Goal: Find contact information: Find contact information

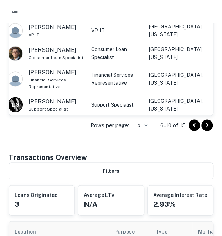
click at [194, 126] on icon "Go to previous page" at bounding box center [194, 125] width 9 height 9
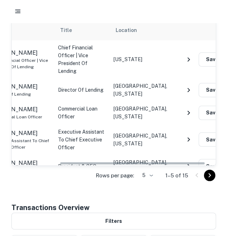
scroll to position [0, 80]
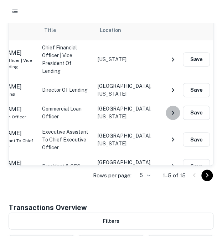
click at [170, 109] on icon "NavigateNextIcon" at bounding box center [172, 113] width 9 height 9
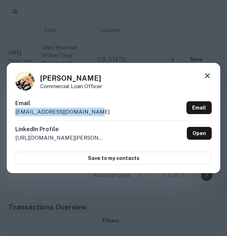
drag, startPoint x: 85, startPoint y: 112, endPoint x: 10, endPoint y: 116, distance: 75.9
click at [10, 116] on div "[PERSON_NAME] Commercial Loan Officer Email [EMAIL_ADDRESS][DOMAIN_NAME] Email …" at bounding box center [114, 118] width 214 height 110
drag, startPoint x: 96, startPoint y: 77, endPoint x: 42, endPoint y: 77, distance: 53.8
click at [42, 77] on h4 "[PERSON_NAME]" at bounding box center [71, 78] width 62 height 11
click at [197, 75] on div "[PERSON_NAME] Commercial Loan Officer" at bounding box center [113, 81] width 197 height 19
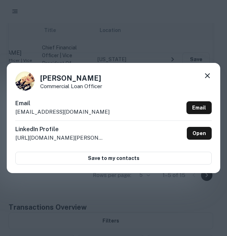
click at [203, 76] on icon at bounding box center [207, 76] width 9 height 9
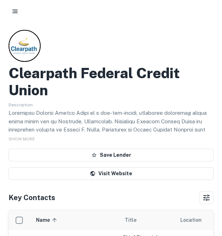
scroll to position [0, 0]
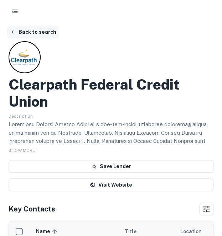
click at [43, 30] on button "Back to search" at bounding box center [33, 32] width 52 height 13
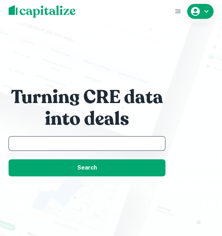
click at [52, 144] on input "text" at bounding box center [87, 144] width 150 height 8
paste input "**********"
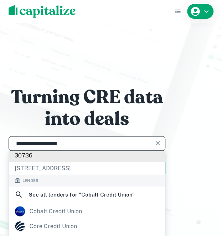
scroll to position [48, 0]
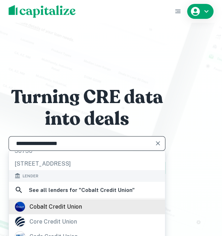
type input "**********"
click at [80, 202] on div "cobalt credit union" at bounding box center [56, 207] width 52 height 11
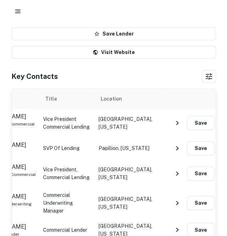
scroll to position [0, 80]
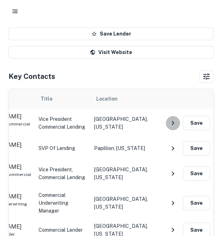
click at [172, 122] on icon "NavigateNextIcon" at bounding box center [172, 123] width 9 height 9
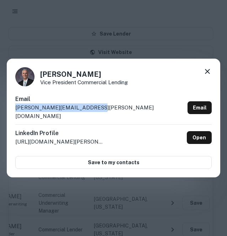
drag, startPoint x: 97, startPoint y: 111, endPoint x: 14, endPoint y: 113, distance: 83.4
click at [14, 113] on div "[PERSON_NAME] Vice President Commercial Lending Email [PERSON_NAME][EMAIL_ADDRE…" at bounding box center [114, 118] width 214 height 119
click at [210, 73] on icon at bounding box center [207, 71] width 9 height 9
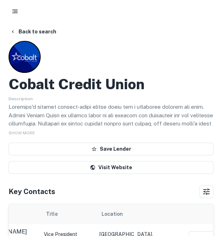
scroll to position [0, 0]
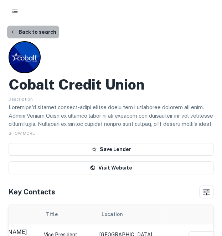
click at [44, 33] on button "Back to search" at bounding box center [33, 32] width 52 height 13
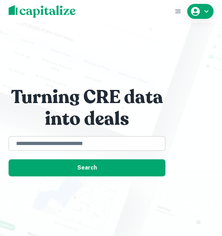
click at [43, 139] on div "​" at bounding box center [87, 143] width 157 height 15
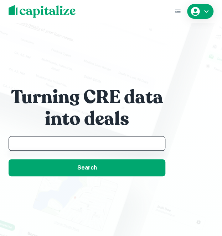
paste input "**********"
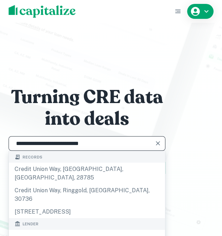
click at [46, 145] on input "**********" at bounding box center [82, 144] width 140 height 8
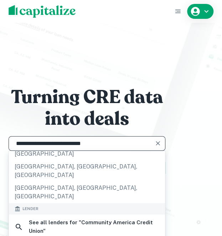
scroll to position [114, 0]
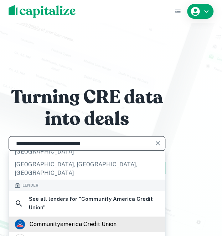
type input "**********"
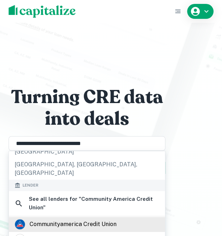
click at [42, 219] on div "communityamerica credit union" at bounding box center [73, 224] width 87 height 11
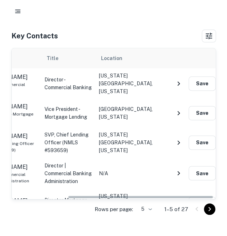
scroll to position [0, 80]
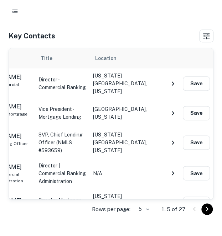
click at [174, 83] on icon "NavigateNextIcon" at bounding box center [172, 83] width 9 height 9
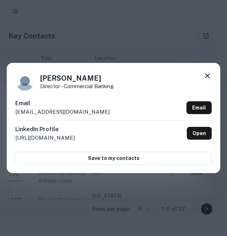
drag, startPoint x: 25, startPoint y: 109, endPoint x: 13, endPoint y: 113, distance: 12.5
click at [13, 113] on div "[PERSON_NAME] Director - Commercial Banking Email [EMAIL_ADDRESS][DOMAIN_NAME] …" at bounding box center [114, 118] width 214 height 110
drag, startPoint x: 55, startPoint y: 110, endPoint x: 13, endPoint y: 113, distance: 42.1
click at [13, 113] on div "[PERSON_NAME] Director - Commercial Banking Email [EMAIL_ADDRESS][DOMAIN_NAME] …" at bounding box center [114, 118] width 214 height 110
click at [202, 73] on div "[PERSON_NAME] Director - Commercial Banking" at bounding box center [113, 81] width 197 height 19
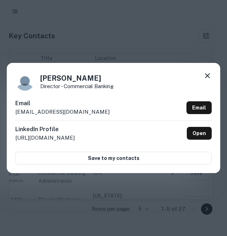
click at [205, 74] on icon at bounding box center [207, 76] width 9 height 9
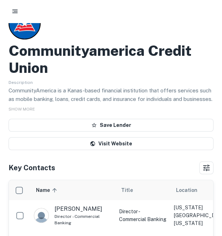
scroll to position [0, 0]
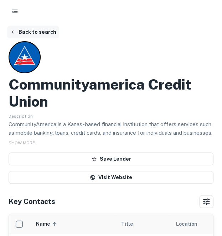
click at [28, 34] on button "Back to search" at bounding box center [33, 32] width 52 height 13
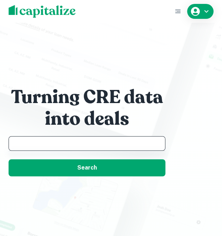
click at [63, 145] on input "text" at bounding box center [87, 144] width 150 height 8
paste input "*********"
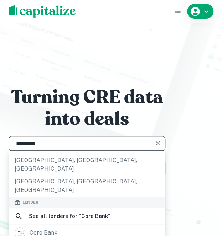
scroll to position [87, 0]
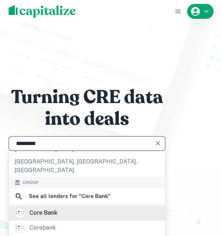
type input "*********"
click at [51, 208] on div "core bank" at bounding box center [44, 213] width 28 height 11
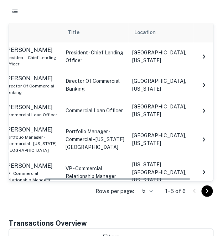
scroll to position [0, 59]
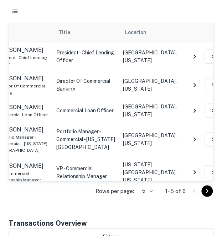
click at [194, 132] on button "NavigateNextIcon" at bounding box center [194, 139] width 14 height 14
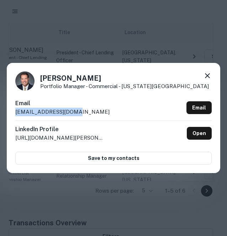
drag, startPoint x: 89, startPoint y: 114, endPoint x: 7, endPoint y: 116, distance: 82.3
click at [7, 116] on div "[PERSON_NAME] Portfolio Manager - Commercial - [US_STATE][GEOGRAPHIC_DATA] Emai…" at bounding box center [114, 118] width 214 height 110
click at [209, 73] on icon at bounding box center [207, 76] width 9 height 9
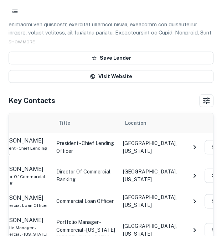
scroll to position [0, 0]
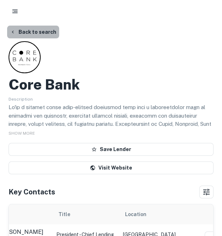
click at [43, 29] on button "Back to search" at bounding box center [33, 32] width 52 height 13
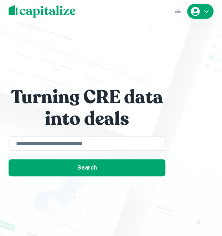
click at [58, 133] on div "Turning CRE data into deals ​ Search" at bounding box center [87, 125] width 157 height 102
click at [54, 142] on input "text" at bounding box center [87, 144] width 150 height 8
paste input "**********"
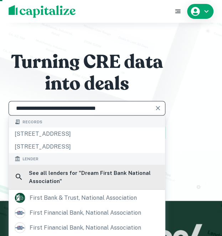
scroll to position [35, 0]
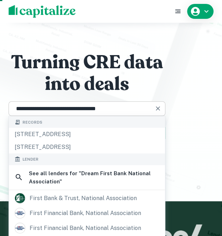
click at [51, 107] on input "**********" at bounding box center [82, 109] width 140 height 8
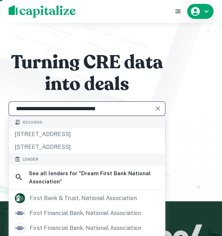
click at [51, 107] on input "**********" at bounding box center [82, 109] width 140 height 8
paste input "text"
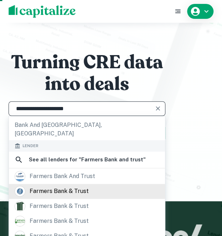
scroll to position [66, 0]
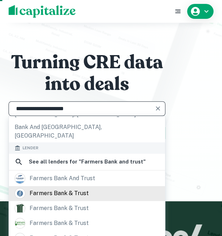
type input "**********"
click at [68, 189] on div "farmers bank & trust" at bounding box center [59, 194] width 59 height 11
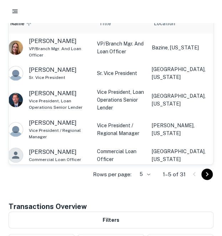
scroll to position [193, 0]
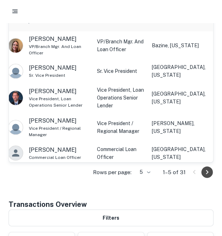
click at [206, 171] on icon "Go to next page" at bounding box center [207, 172] width 9 height 9
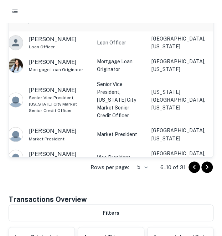
click at [205, 166] on icon "Go to next page" at bounding box center [207, 167] width 9 height 9
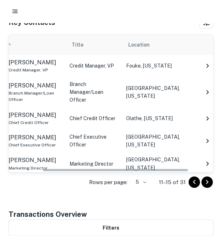
scroll to position [0, 47]
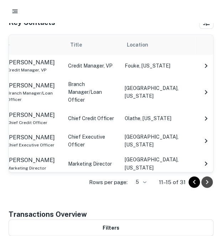
click at [206, 178] on icon "Go to next page" at bounding box center [207, 182] width 9 height 9
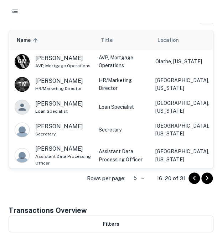
scroll to position [193, 0]
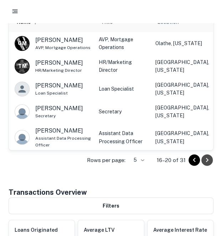
click at [207, 157] on icon "Go to next page" at bounding box center [207, 160] width 9 height 9
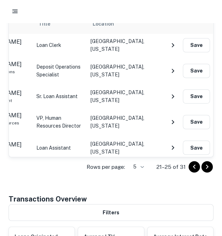
scroll to position [194, 0]
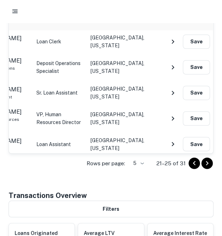
click at [193, 162] on icon "Go to previous page" at bounding box center [194, 163] width 2 height 4
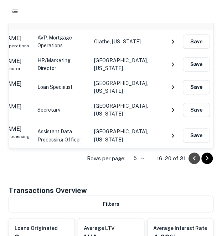
click at [194, 159] on icon "Go to previous page" at bounding box center [194, 158] width 9 height 9
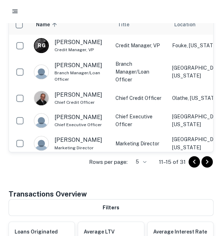
scroll to position [191, 0]
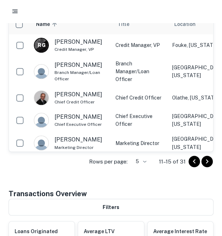
click at [192, 158] on icon "Go to previous page" at bounding box center [194, 161] width 9 height 9
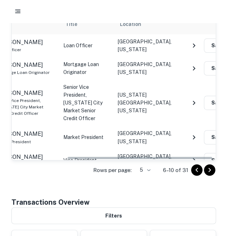
scroll to position [0, 80]
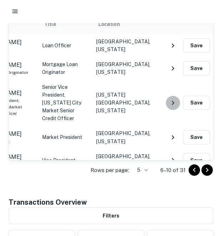
click at [173, 99] on icon "NavigateNextIcon" at bounding box center [172, 103] width 9 height 9
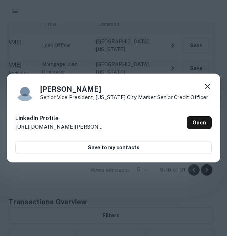
click at [203, 87] on div "[PERSON_NAME] Senior Vice President, [US_STATE] City Market Senior Credit Offic…" at bounding box center [113, 91] width 197 height 19
click at [206, 87] on icon at bounding box center [207, 86] width 9 height 9
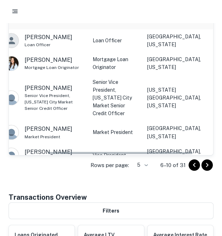
scroll to position [0, 56]
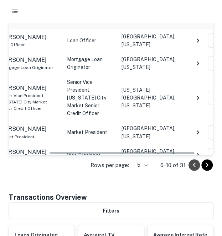
click at [196, 164] on icon "Go to previous page" at bounding box center [194, 165] width 9 height 9
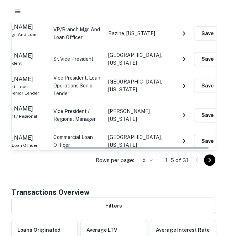
scroll to position [0, 80]
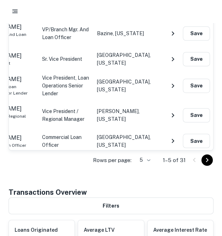
click at [170, 138] on icon "NavigateNextIcon" at bounding box center [172, 141] width 9 height 9
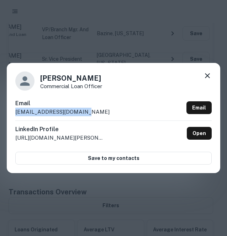
drag, startPoint x: 94, startPoint y: 111, endPoint x: 10, endPoint y: 114, distance: 84.1
click at [10, 114] on div "[PERSON_NAME] Commercial Loan Officer Email [EMAIL_ADDRESS][DOMAIN_NAME] Email …" at bounding box center [114, 118] width 214 height 110
click at [204, 77] on icon at bounding box center [207, 76] width 9 height 9
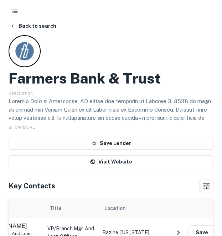
scroll to position [3, 0]
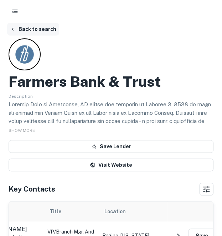
click at [35, 26] on button "Back to search" at bounding box center [33, 29] width 52 height 13
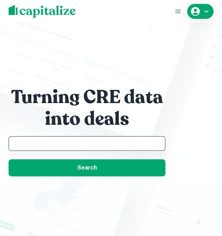
click at [54, 140] on input "text" at bounding box center [87, 144] width 150 height 8
paste input "**********"
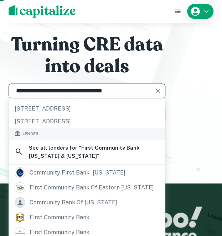
scroll to position [19, 0]
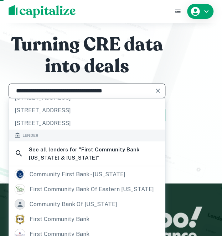
type input "**********"
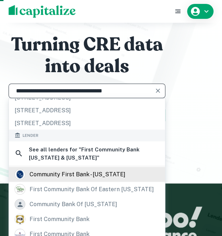
click at [69, 174] on div "community first bank - [US_STATE]" at bounding box center [78, 174] width 96 height 11
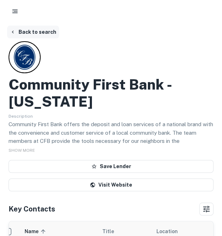
click at [13, 34] on icon "button" at bounding box center [13, 32] width 6 height 6
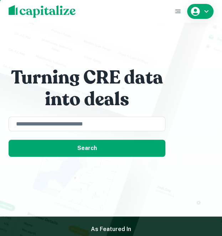
scroll to position [21, 0]
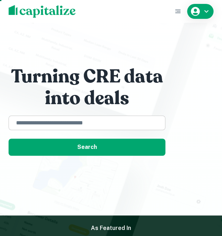
click at [47, 125] on input "text" at bounding box center [87, 123] width 150 height 8
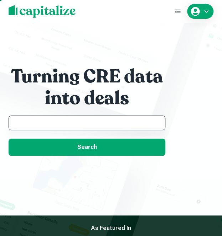
paste input "**********"
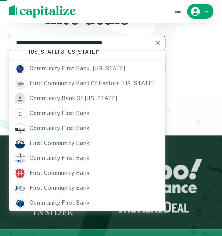
scroll to position [103, 0]
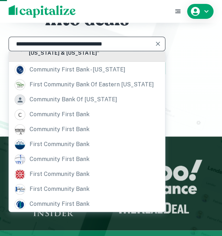
type input "**********"
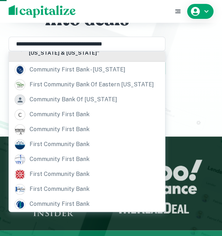
click at [112, 61] on div "See all lenders for " First Community Bank [US_STATE] & [US_STATE] "" at bounding box center [87, 49] width 156 height 25
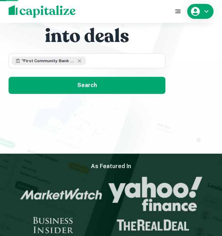
scroll to position [70, 0]
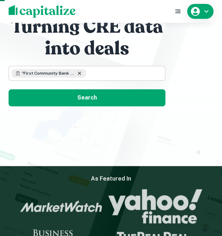
click at [80, 73] on icon at bounding box center [80, 74] width 6 height 6
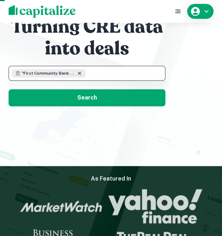
click at [81, 72] on icon at bounding box center [80, 74] width 6 height 6
click at [78, 74] on icon at bounding box center [80, 74] width 6 height 6
click at [78, 73] on icon at bounding box center [80, 74] width 6 height 6
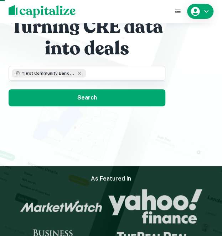
click at [142, 62] on div "Turning CRE data into deals " First Community Bank [US_STATE] & [US_STATE] " ​ …" at bounding box center [87, 55] width 157 height 103
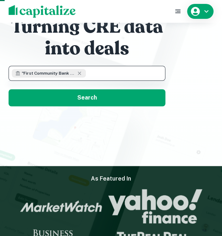
click at [109, 74] on input "text" at bounding box center [124, 73] width 76 height 8
click at [106, 74] on input "text" at bounding box center [124, 73] width 76 height 8
click at [77, 75] on icon at bounding box center [80, 74] width 6 height 6
click at [78, 74] on icon at bounding box center [79, 73] width 3 height 3
click at [78, 73] on icon at bounding box center [80, 74] width 6 height 6
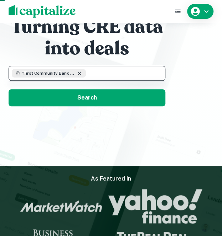
click at [78, 73] on icon at bounding box center [80, 74] width 6 height 6
click at [97, 75] on input "text" at bounding box center [124, 73] width 76 height 8
click at [79, 74] on icon at bounding box center [80, 74] width 6 height 6
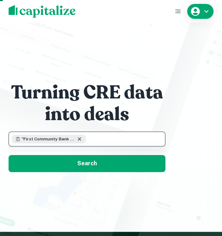
scroll to position [0, 0]
